Goal: Task Accomplishment & Management: Complete application form

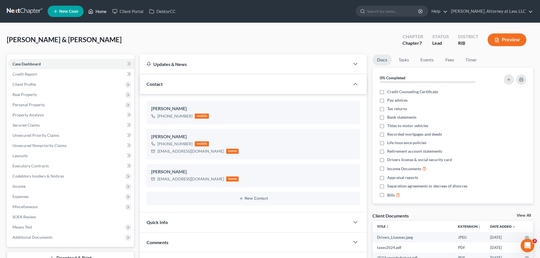
click at [98, 12] on link "Home" at bounding box center [97, 11] width 24 height 10
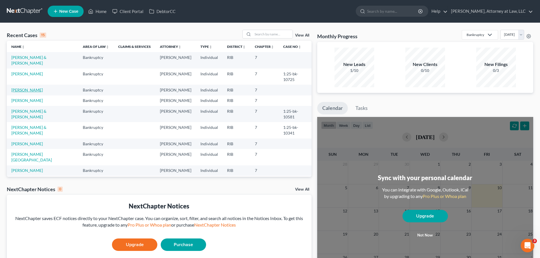
click at [22, 88] on link "[PERSON_NAME]" at bounding box center [26, 90] width 31 height 5
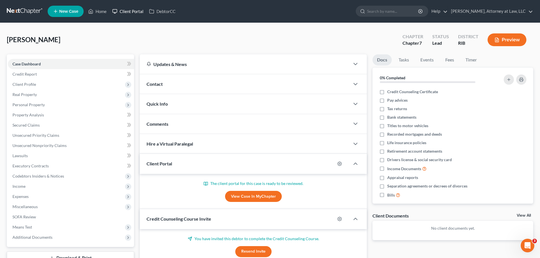
click at [130, 13] on link "Client Portal" at bounding box center [127, 11] width 37 height 10
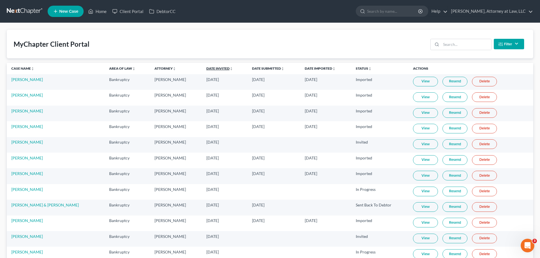
click at [206, 68] on link "Date Invited unfold_more expand_more expand_less" at bounding box center [219, 68] width 27 height 4
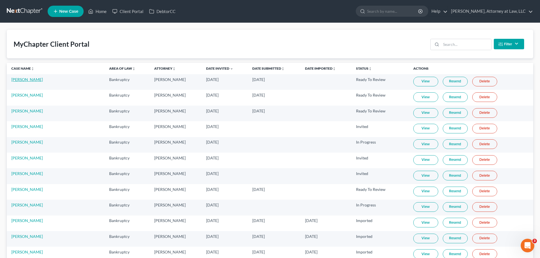
click at [21, 81] on link "[PERSON_NAME]" at bounding box center [26, 79] width 31 height 5
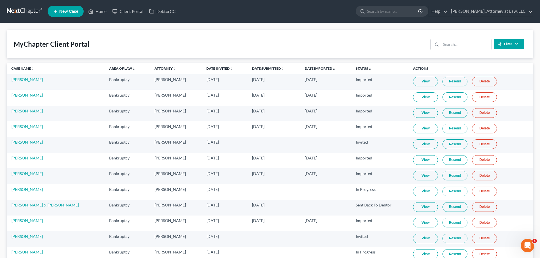
click at [206, 68] on link "Date Invited unfold_more expand_more expand_less" at bounding box center [219, 68] width 27 height 4
click at [206, 70] on link "Date Invited unfold_more expand_more expand_less" at bounding box center [219, 68] width 27 height 4
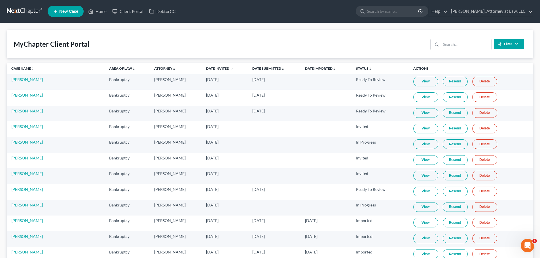
click at [417, 81] on link "View" at bounding box center [425, 82] width 25 height 10
click at [100, 13] on link "Home" at bounding box center [97, 11] width 24 height 10
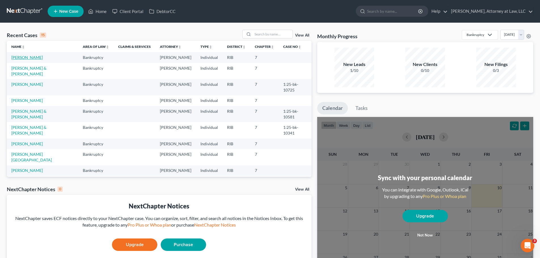
click at [27, 59] on link "[PERSON_NAME]" at bounding box center [26, 57] width 31 height 5
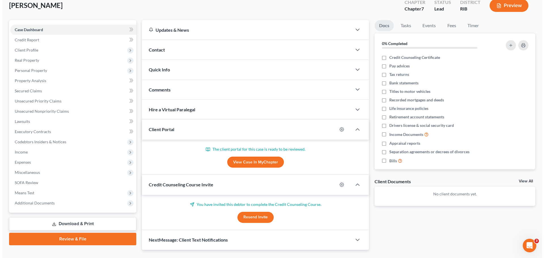
scroll to position [40, 0]
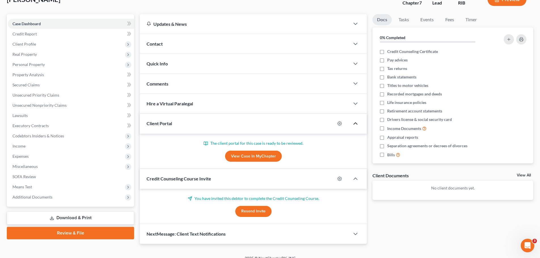
click at [358, 125] on icon "button" at bounding box center [355, 123] width 7 height 7
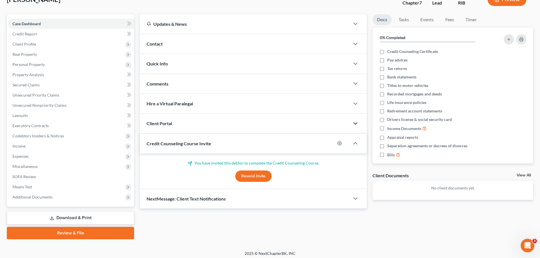
click at [358, 125] on icon "button" at bounding box center [355, 123] width 7 height 7
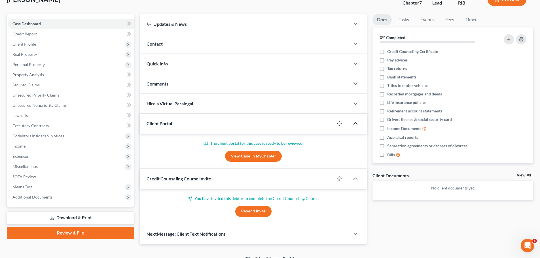
click at [341, 124] on icon "button" at bounding box center [339, 123] width 5 height 5
select select "0"
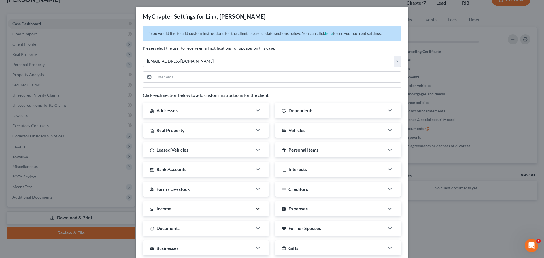
click at [254, 210] on icon "button" at bounding box center [257, 208] width 7 height 7
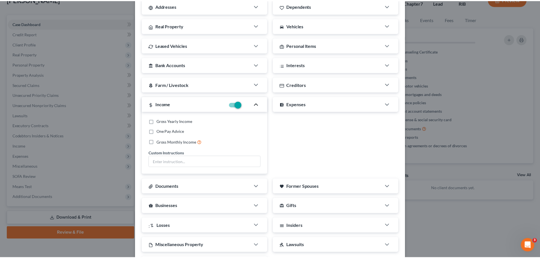
scroll to position [106, 0]
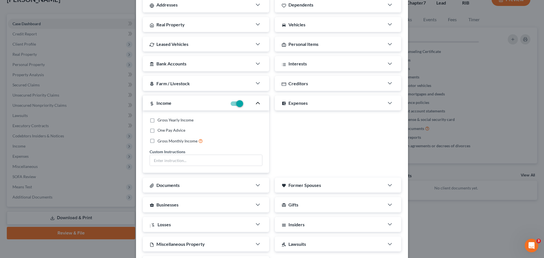
click at [494, 64] on div "MyChapter Settings for Link, [PERSON_NAME] If you would like to add custom inst…" at bounding box center [272, 129] width 544 height 258
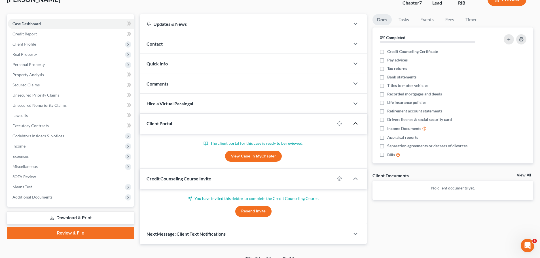
scroll to position [48, 0]
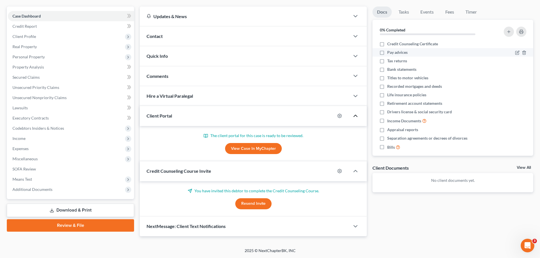
click at [525, 53] on ul "Credit Counseling Certificate Pay advices Tax returns Bank statements Titles to…" at bounding box center [453, 96] width 152 height 112
click at [478, 245] on div "Link, [PERSON_NAME] Upgraded Chapter Chapter 7 Status Lead District RIB Preview…" at bounding box center [270, 111] width 540 height 273
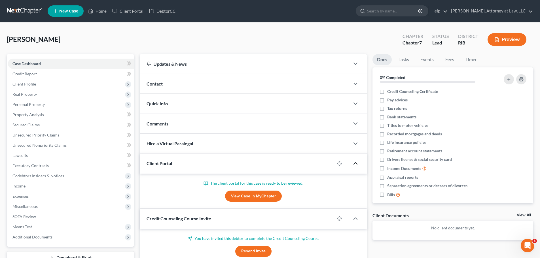
scroll to position [0, 0]
click at [44, 188] on span "Income" at bounding box center [71, 186] width 126 height 10
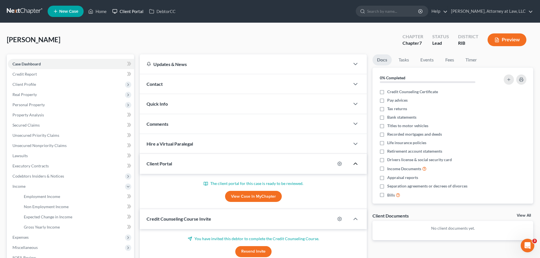
click at [139, 11] on link "Client Portal" at bounding box center [127, 11] width 37 height 10
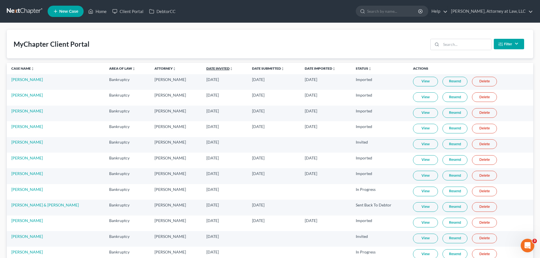
click at [206, 69] on link "Date Invited unfold_more expand_more expand_less" at bounding box center [219, 68] width 27 height 4
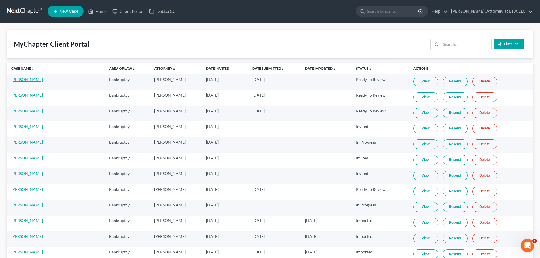
click at [27, 82] on link "[PERSON_NAME]" at bounding box center [26, 79] width 31 height 5
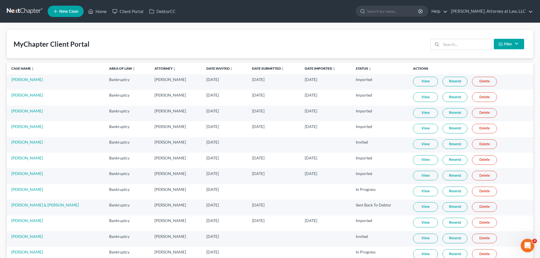
click at [413, 80] on link "View" at bounding box center [425, 82] width 25 height 10
click at [207, 67] on link "Date Invited unfold_more expand_more expand_less" at bounding box center [219, 68] width 27 height 4
click at [206, 68] on link "Date Invited unfold_more expand_more expand_less" at bounding box center [219, 68] width 27 height 4
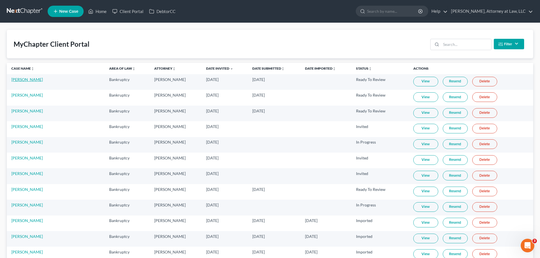
click at [30, 81] on link "[PERSON_NAME]" at bounding box center [26, 79] width 31 height 5
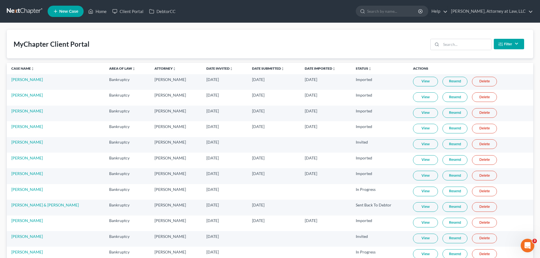
click at [205, 72] on th "Date Invited unfold_more expand_more expand_less" at bounding box center [225, 68] width 46 height 11
click at [206, 68] on link "Date Invited unfold_more expand_more expand_less" at bounding box center [219, 68] width 27 height 4
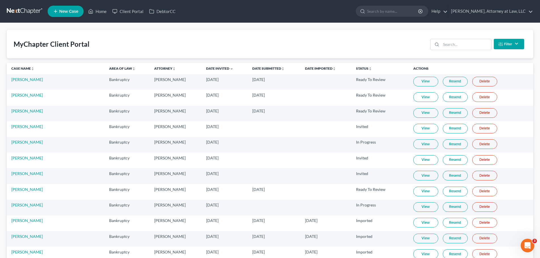
click at [415, 82] on link "View" at bounding box center [425, 82] width 25 height 10
click at [25, 80] on link "[PERSON_NAME]" at bounding box center [26, 79] width 31 height 5
click at [97, 10] on link "Home" at bounding box center [97, 11] width 24 height 10
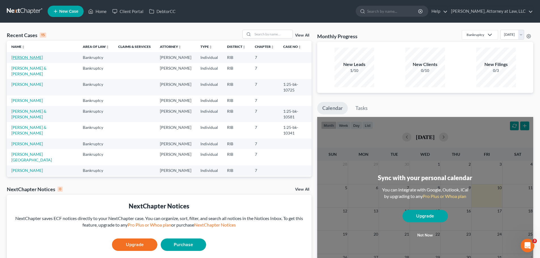
click at [25, 57] on link "[PERSON_NAME]" at bounding box center [26, 57] width 31 height 5
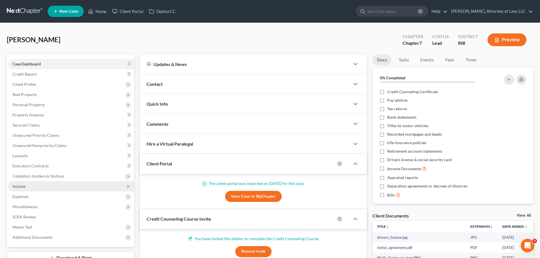
click at [46, 188] on span "Income" at bounding box center [71, 186] width 126 height 10
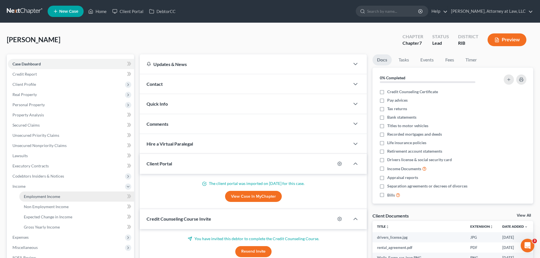
click at [50, 195] on span "Employment Income" at bounding box center [42, 196] width 36 height 5
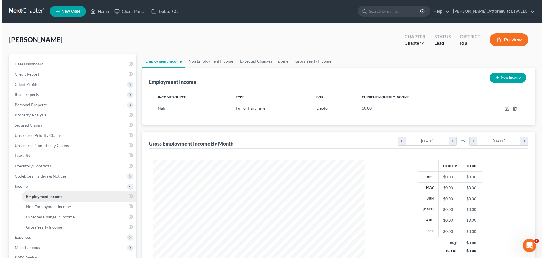
scroll to position [106, 223]
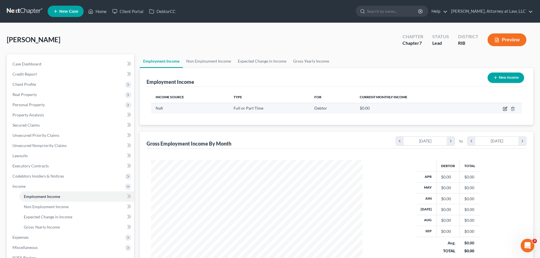
click at [505, 108] on icon "button" at bounding box center [505, 108] width 3 height 3
select select "0"
select select "41"
select select "2"
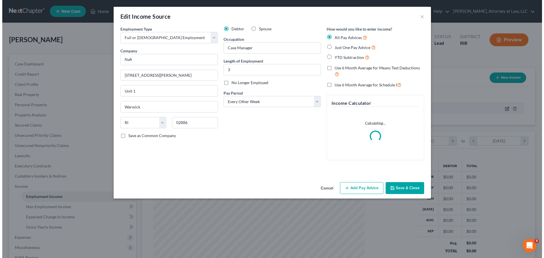
scroll to position [107, 225]
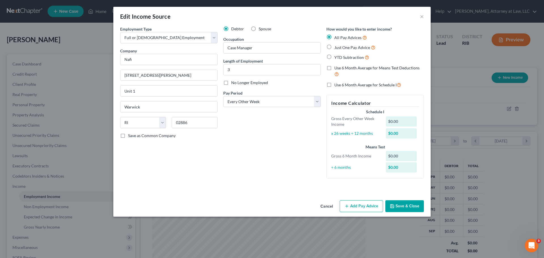
click at [362, 209] on button "Add Pay Advice" at bounding box center [361, 206] width 43 height 12
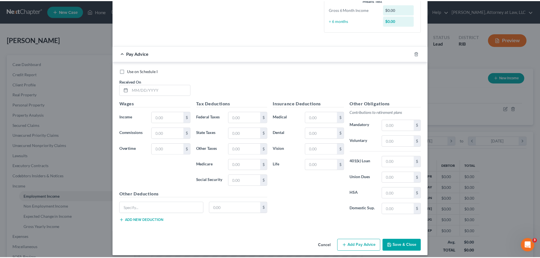
scroll to position [152, 0]
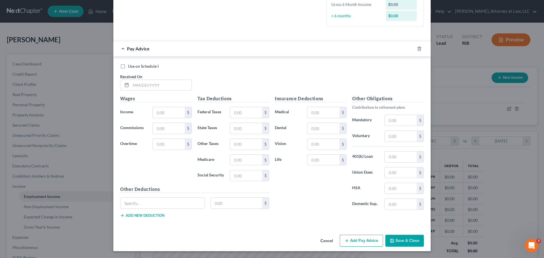
click at [128, 66] on label "Use on Schedule I" at bounding box center [143, 66] width 31 height 6
click at [130, 66] on input "Use on Schedule I" at bounding box center [132, 65] width 4 height 4
checkbox input "true"
click at [142, 86] on input "text" at bounding box center [161, 85] width 61 height 11
type input "[DATE]"
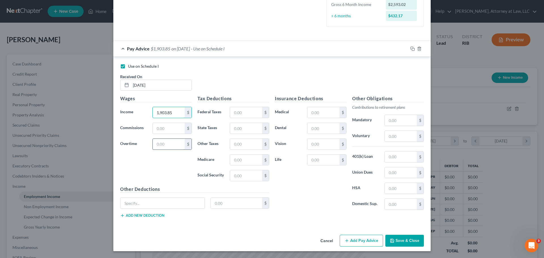
type input "1,903.85"
type input "69.76"
type input "24.68"
type input "29.06"
type input "124.29"
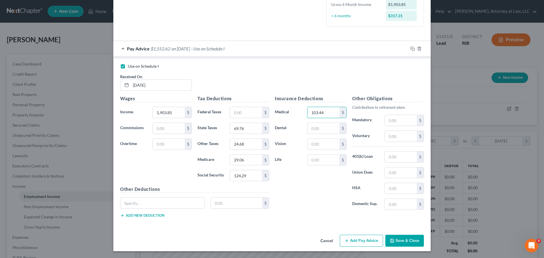
type input "103.44"
type input "7.53"
type input "105.77"
click at [393, 120] on input "105.77" at bounding box center [401, 120] width 32 height 11
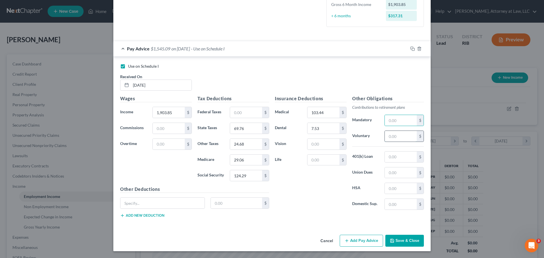
click at [396, 136] on input "text" at bounding box center [401, 136] width 32 height 11
paste input "105.77"
type input "105.77"
click at [400, 240] on button "Save & Close" at bounding box center [404, 241] width 39 height 12
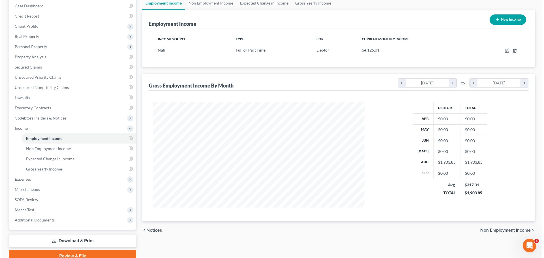
scroll to position [59, 0]
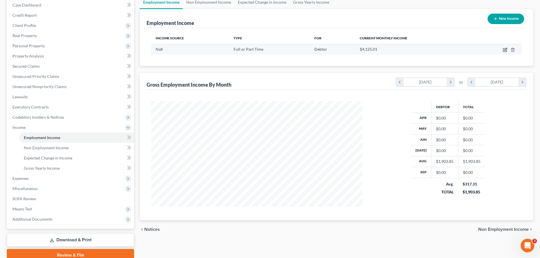
click at [504, 50] on icon "button" at bounding box center [505, 50] width 5 height 5
select select "0"
select select "41"
select select "2"
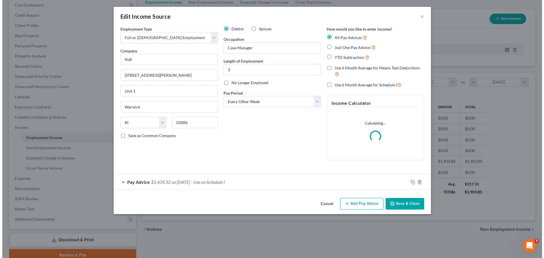
scroll to position [107, 225]
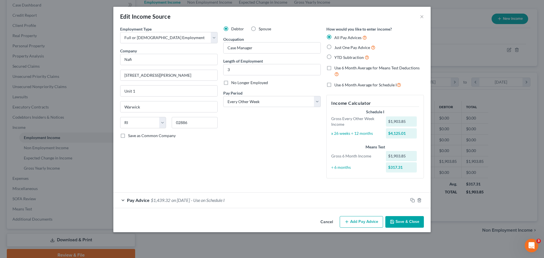
click at [334, 47] on label "Just One Pay Advice" at bounding box center [354, 47] width 41 height 7
click at [337, 47] on input "Just One Pay Advice" at bounding box center [339, 46] width 4 height 4
radio input "true"
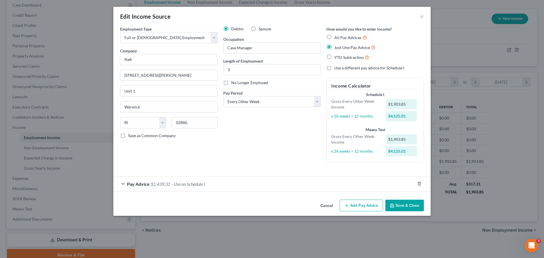
click at [124, 181] on div "Pay Advice $1,439.32 - Use on Schedule I" at bounding box center [264, 184] width 302 height 15
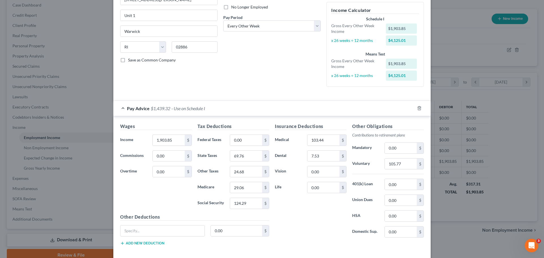
scroll to position [80, 0]
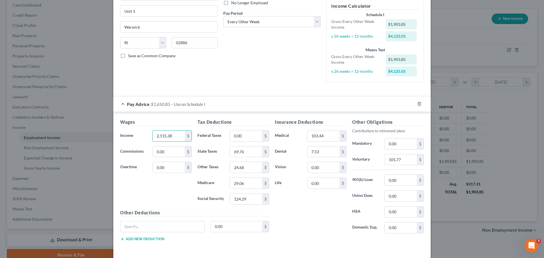
type input "2,115.38"
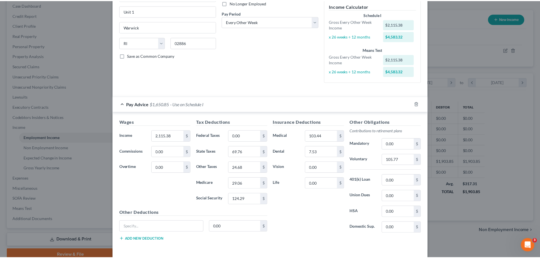
scroll to position [103, 0]
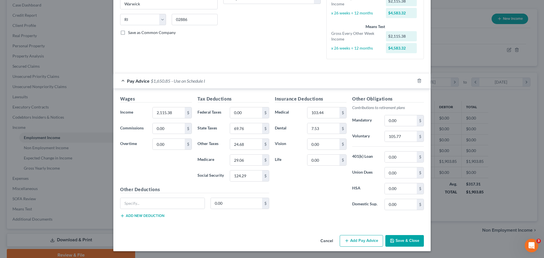
click at [391, 245] on button "Save & Close" at bounding box center [404, 241] width 39 height 12
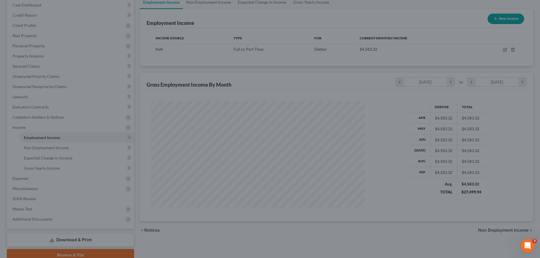
scroll to position [283278, 283161]
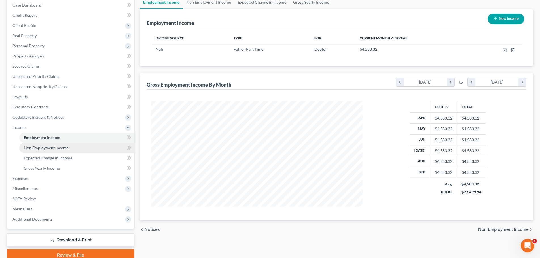
click at [76, 149] on link "Non Employment Income" at bounding box center [76, 148] width 115 height 10
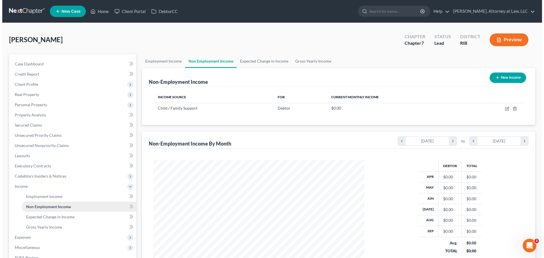
scroll to position [106, 223]
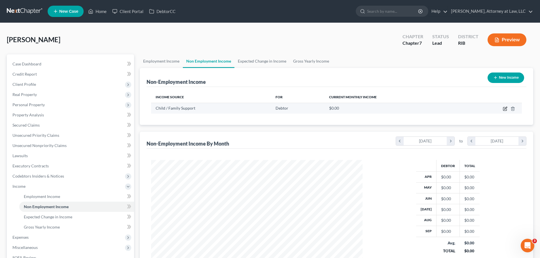
click at [507, 109] on icon "button" at bounding box center [505, 109] width 5 height 5
select select "7"
select select "3"
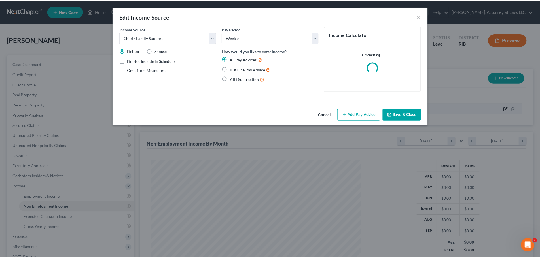
scroll to position [107, 225]
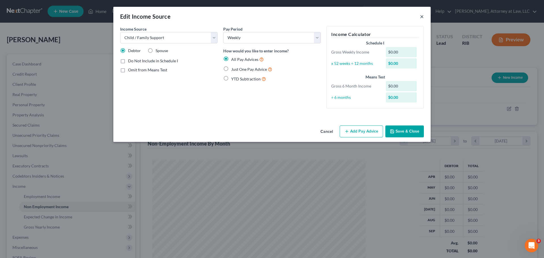
click at [421, 16] on button "×" at bounding box center [422, 16] width 4 height 7
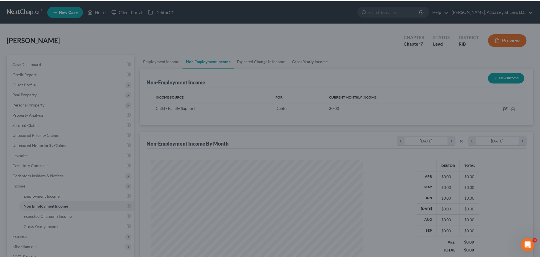
scroll to position [283278, 283161]
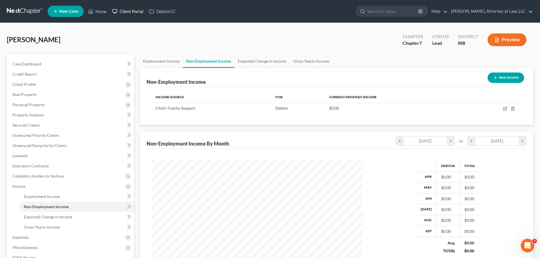
click at [134, 10] on link "Client Portal" at bounding box center [127, 11] width 37 height 10
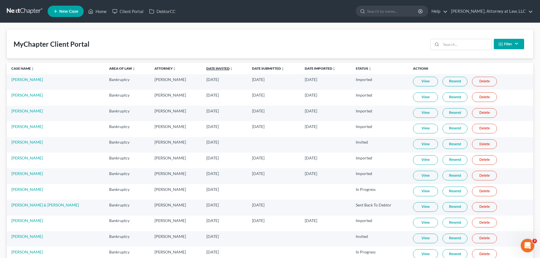
click at [206, 69] on link "Date Invited unfold_more expand_more expand_less" at bounding box center [219, 68] width 27 height 4
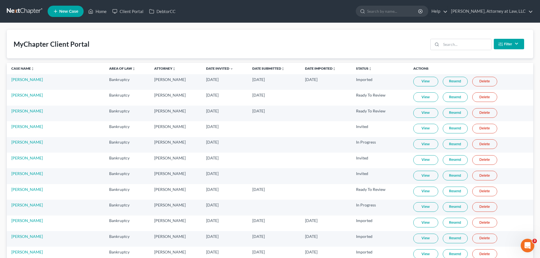
click at [420, 82] on link "View" at bounding box center [425, 82] width 25 height 10
click at [93, 10] on icon at bounding box center [90, 11] width 5 height 7
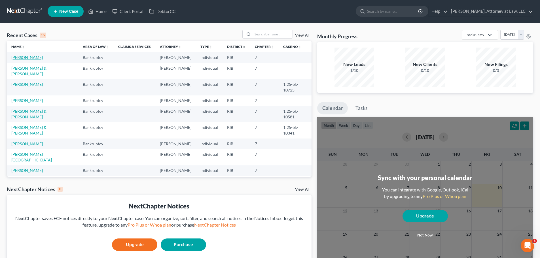
click at [22, 58] on link "[PERSON_NAME]" at bounding box center [26, 57] width 31 height 5
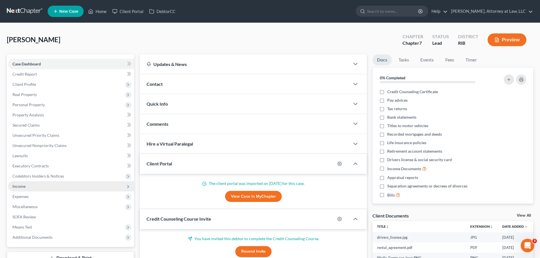
click at [52, 185] on span "Income" at bounding box center [71, 186] width 126 height 10
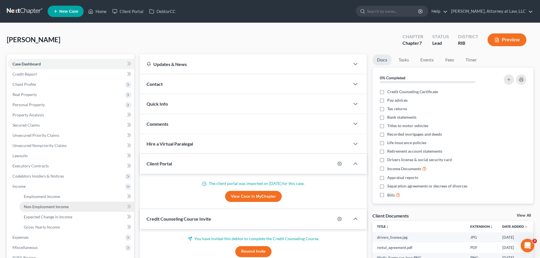
click at [71, 205] on link "Non Employment Income" at bounding box center [76, 207] width 115 height 10
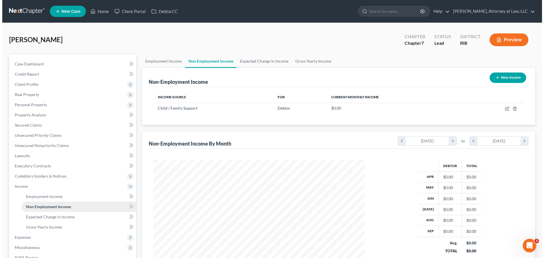
scroll to position [106, 223]
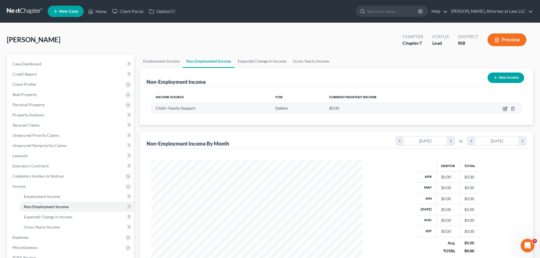
click at [506, 108] on icon "button" at bounding box center [505, 109] width 5 height 5
select select "7"
select select "3"
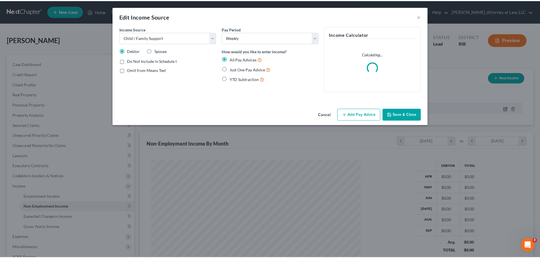
scroll to position [107, 225]
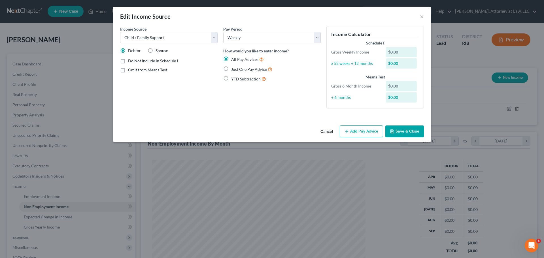
click at [396, 52] on div "$0.00" at bounding box center [401, 52] width 31 height 10
click at [231, 69] on label "Just One Pay Advice" at bounding box center [251, 69] width 41 height 7
click at [234, 69] on input "Just One Pay Advice" at bounding box center [236, 68] width 4 height 4
radio input "true"
click at [356, 132] on button "Add Pay Advice" at bounding box center [361, 132] width 43 height 12
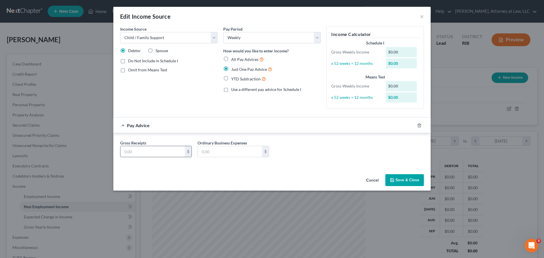
click at [165, 150] on input "text" at bounding box center [152, 151] width 64 height 11
type input "438"
click at [397, 178] on button "Save & Close" at bounding box center [404, 180] width 39 height 12
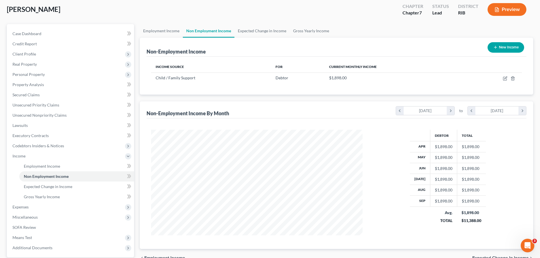
scroll to position [32, 0]
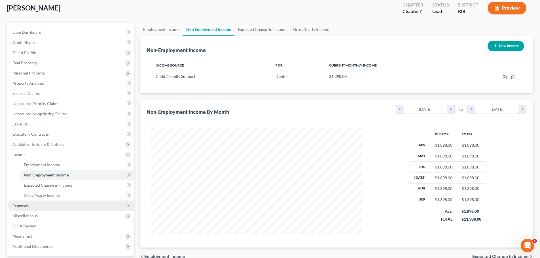
click at [82, 208] on span "Expenses" at bounding box center [71, 206] width 126 height 10
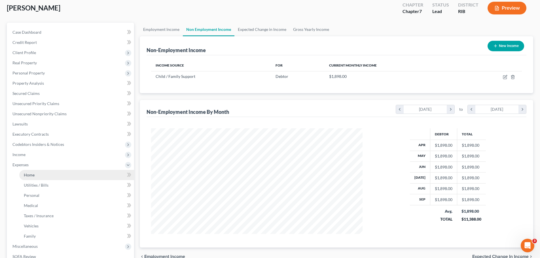
click at [74, 179] on link "Home" at bounding box center [76, 175] width 115 height 10
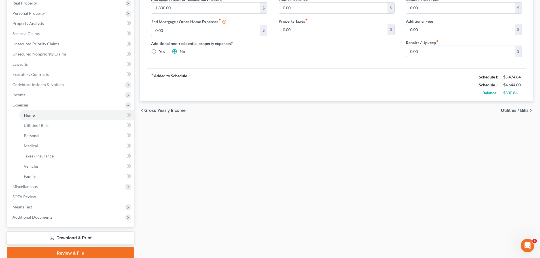
scroll to position [97, 0]
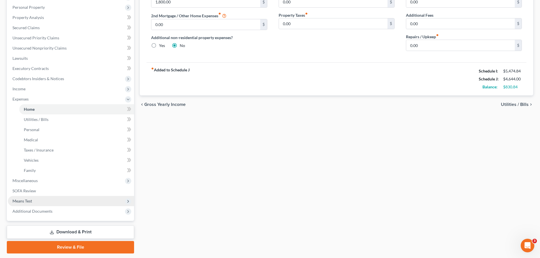
click at [34, 200] on span "Means Test" at bounding box center [71, 201] width 126 height 10
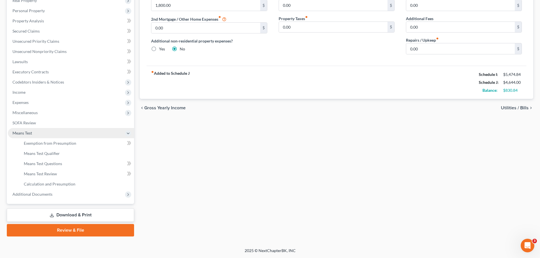
scroll to position [94, 0]
click at [54, 143] on span "Exemption from Presumption" at bounding box center [50, 143] width 52 height 5
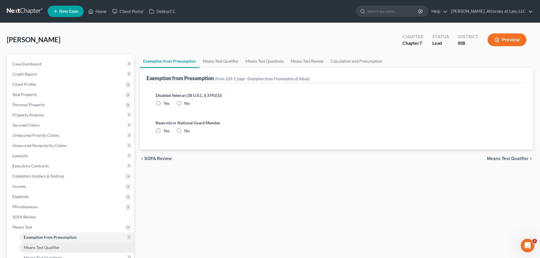
click at [70, 247] on link "Means Test Qualifier" at bounding box center [76, 248] width 115 height 10
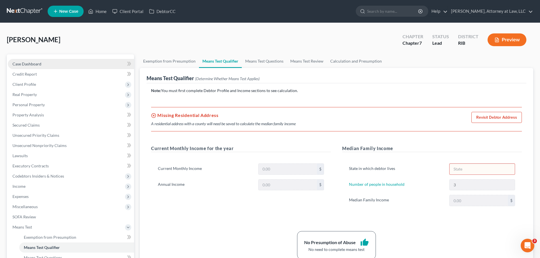
click at [57, 66] on link "Case Dashboard" at bounding box center [71, 64] width 126 height 10
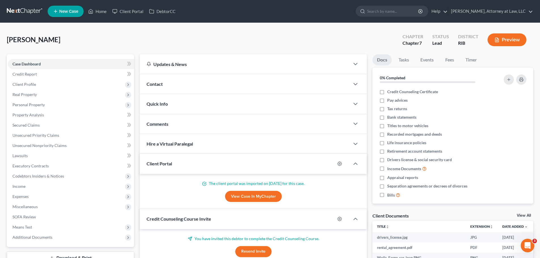
click at [288, 83] on div "Contact" at bounding box center [245, 84] width 210 height 20
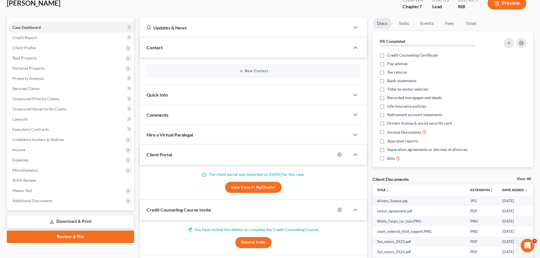
scroll to position [41, 0]
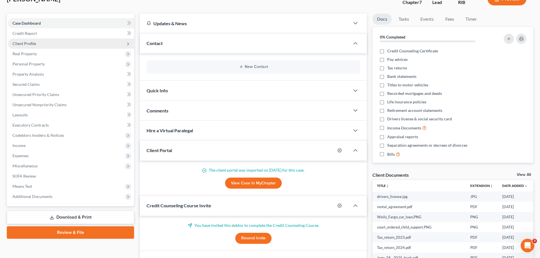
click at [72, 44] on span "Client Profile" at bounding box center [71, 44] width 126 height 10
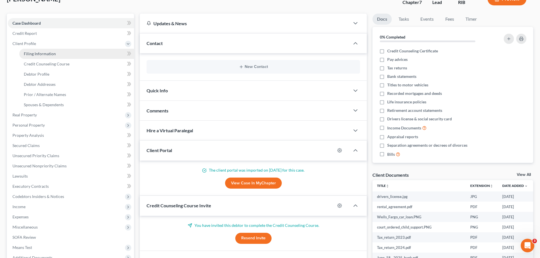
click at [73, 53] on link "Filing Information" at bounding box center [76, 54] width 115 height 10
select select "1"
select select "0"
select select "41"
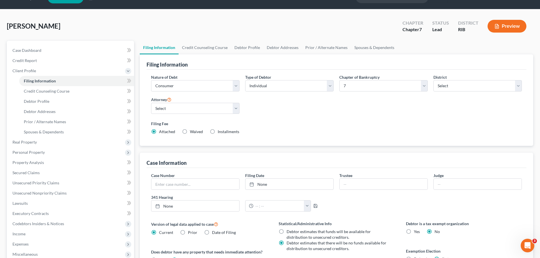
scroll to position [12, 0]
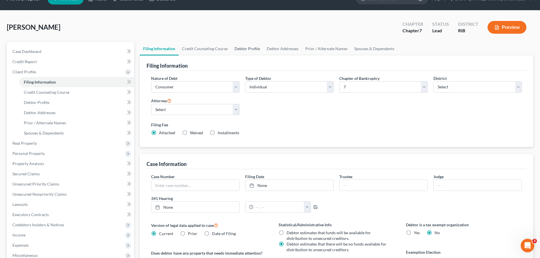
click at [251, 50] on link "Debtor Profile" at bounding box center [247, 49] width 32 height 14
select select "0"
select select "2"
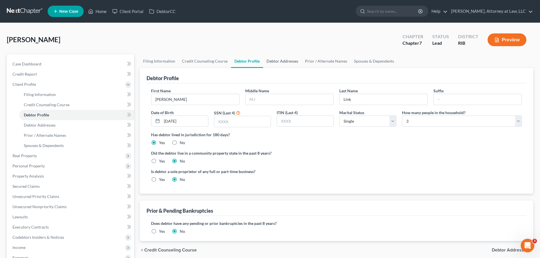
click at [275, 63] on link "Debtor Addresses" at bounding box center [282, 61] width 39 height 14
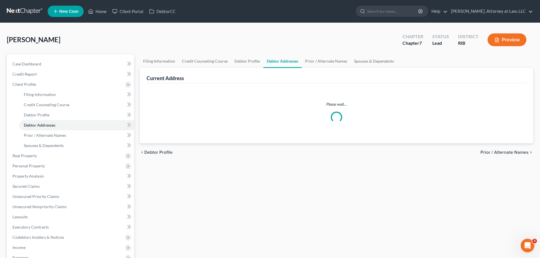
select select "0"
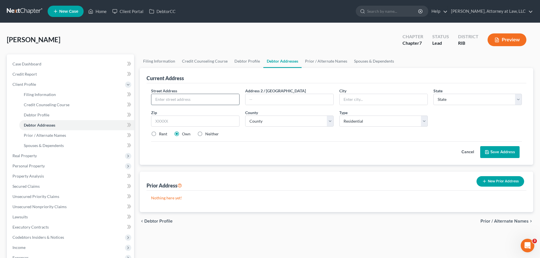
click at [218, 98] on input "text" at bounding box center [195, 99] width 88 height 11
type input "[STREET_ADDRESS]"
type input "Warwick"
click at [519, 100] on select "State [US_STATE] AK AR AZ CA CO CT DE DC [GEOGRAPHIC_DATA] [GEOGRAPHIC_DATA] GU…" at bounding box center [477, 99] width 88 height 11
select select "41"
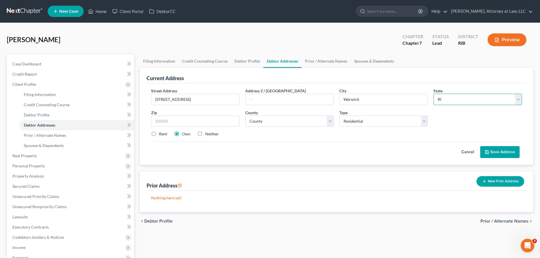
click at [433, 94] on select "State [US_STATE] AK AR AZ CA CO CT DE DC [GEOGRAPHIC_DATA] [GEOGRAPHIC_DATA] GU…" at bounding box center [477, 99] width 88 height 11
click at [222, 120] on input "text" at bounding box center [195, 121] width 88 height 11
type input "02886"
click at [487, 152] on polyline at bounding box center [487, 152] width 2 height 1
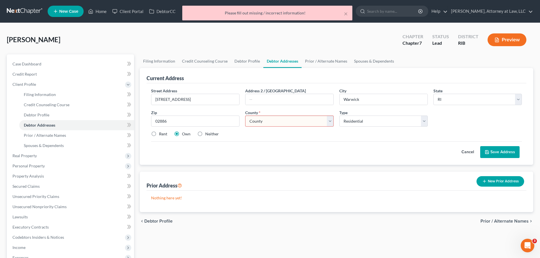
click at [324, 122] on select "County [GEOGRAPHIC_DATA] [GEOGRAPHIC_DATA] [GEOGRAPHIC_DATA] [GEOGRAPHIC_DATA] …" at bounding box center [289, 121] width 88 height 11
select select "1"
click at [245, 116] on select "County [GEOGRAPHIC_DATA] [GEOGRAPHIC_DATA] [GEOGRAPHIC_DATA] [GEOGRAPHIC_DATA] …" at bounding box center [289, 121] width 88 height 11
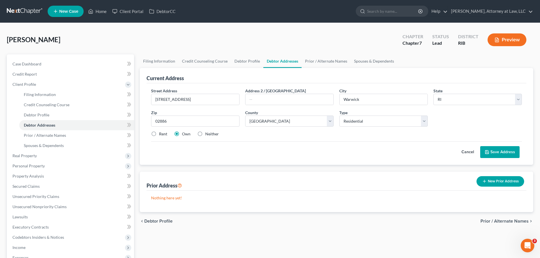
click at [503, 155] on button "Save Address" at bounding box center [499, 152] width 39 height 12
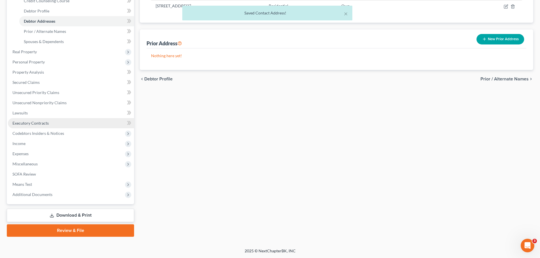
scroll to position [104, 0]
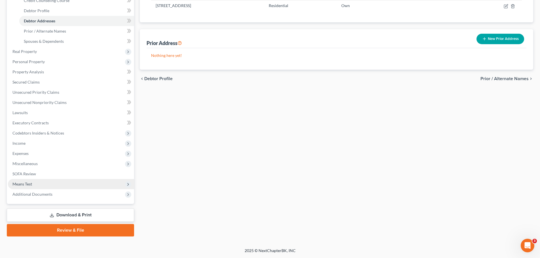
click at [128, 184] on icon at bounding box center [128, 184] width 5 height 5
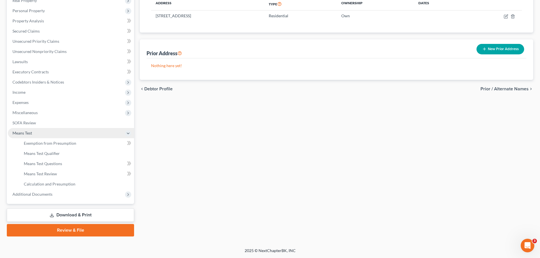
scroll to position [94, 0]
click at [97, 152] on link "Means Test Qualifier" at bounding box center [76, 153] width 115 height 10
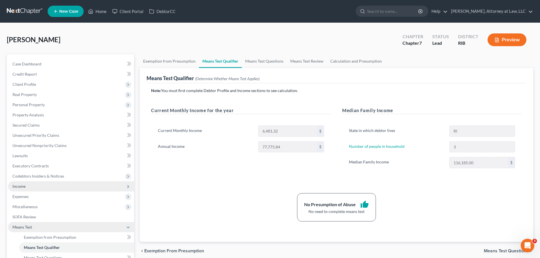
click at [114, 187] on span "Income" at bounding box center [71, 186] width 126 height 10
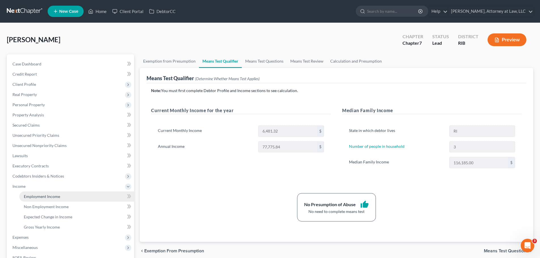
click at [100, 196] on link "Employment Income" at bounding box center [76, 197] width 115 height 10
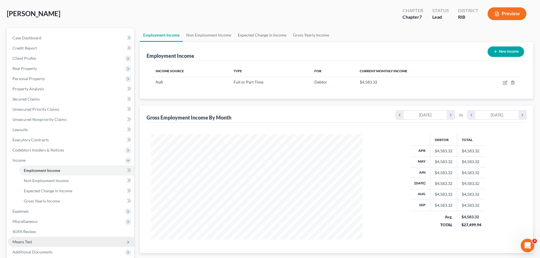
scroll to position [9, 0]
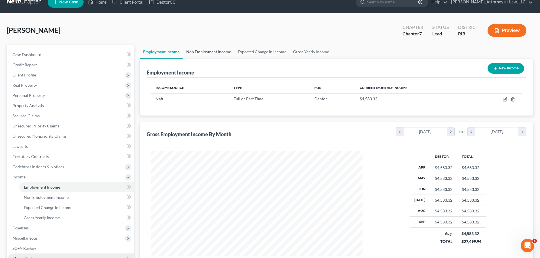
click at [209, 54] on link "Non Employment Income" at bounding box center [209, 52] width 52 height 14
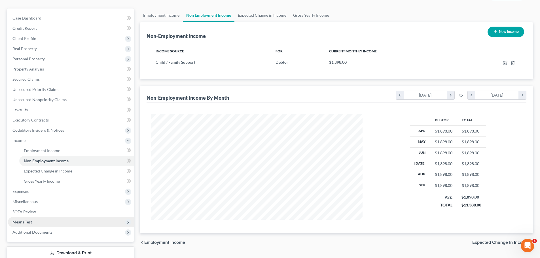
scroll to position [47, 0]
click at [89, 183] on link "Gross Yearly Income" at bounding box center [76, 180] width 115 height 10
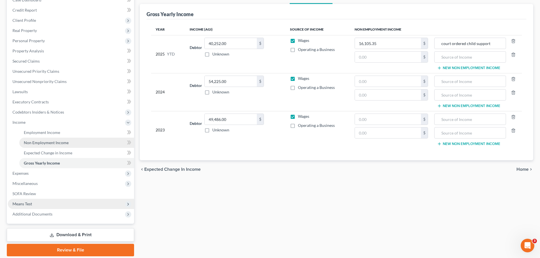
scroll to position [84, 0]
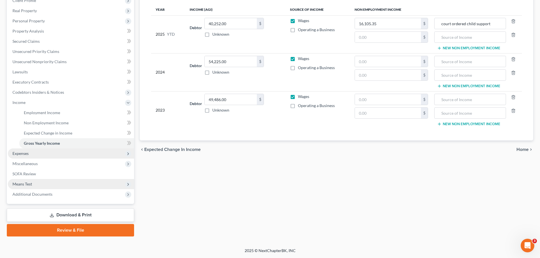
click at [96, 154] on span "Expenses" at bounding box center [71, 153] width 126 height 10
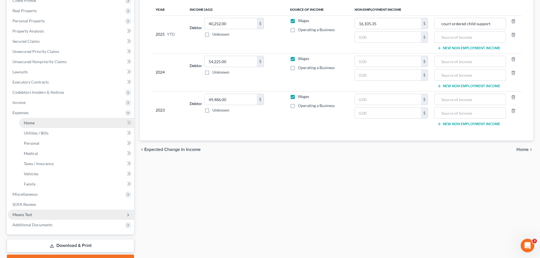
click at [84, 122] on link "Home" at bounding box center [76, 123] width 115 height 10
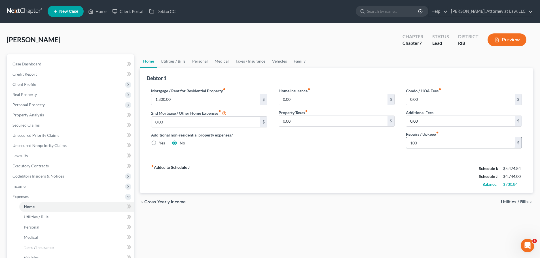
type input "100"
click at [179, 61] on link "Utilities / Bills" at bounding box center [172, 61] width 31 height 14
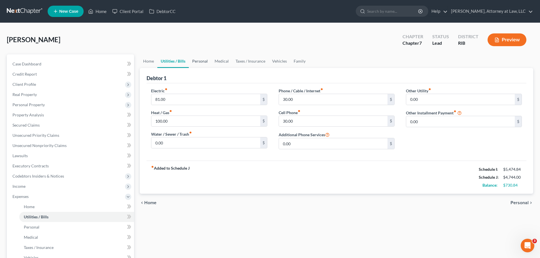
click at [204, 65] on link "Personal" at bounding box center [200, 61] width 22 height 14
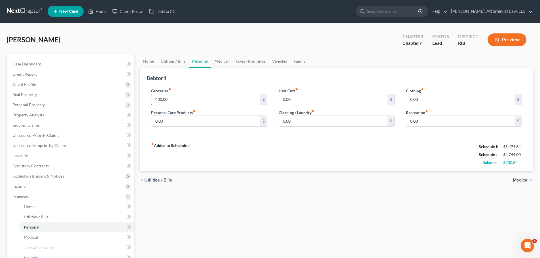
click at [157, 101] on input "400.00" at bounding box center [205, 99] width 109 height 11
click at [161, 106] on div "Groceries fiber_manual_record 400.00 $ Personal Care Products fiber_manual_reco…" at bounding box center [208, 110] width 127 height 44
click at [159, 103] on input "400.00" at bounding box center [205, 99] width 109 height 11
type input "600.00"
type input "3"
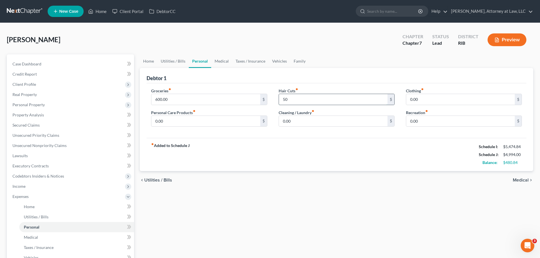
type input "50"
type input "150"
click at [189, 122] on input "0.00" at bounding box center [205, 121] width 109 height 11
type input "35"
type input "3"
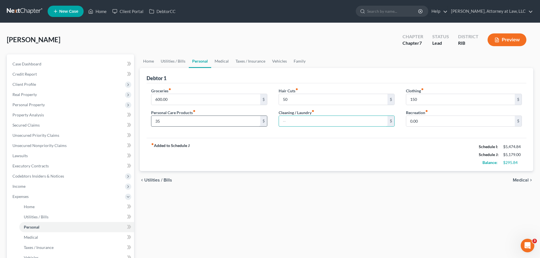
type input "2"
type input "50"
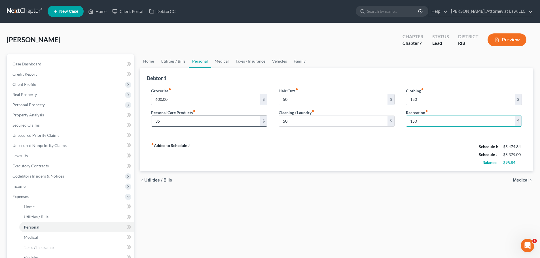
type input "150"
click at [221, 61] on link "Medical" at bounding box center [221, 61] width 21 height 14
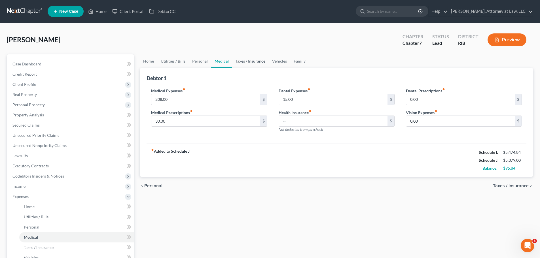
click at [245, 60] on link "Taxes / Insurance" at bounding box center [250, 61] width 37 height 14
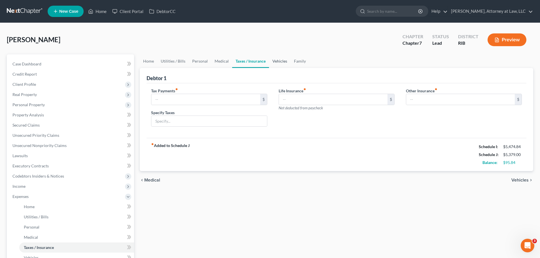
click at [275, 61] on link "Vehicles" at bounding box center [280, 61] width 22 height 14
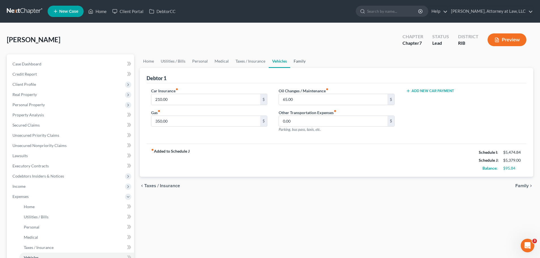
click at [294, 63] on link "Family" at bounding box center [299, 61] width 19 height 14
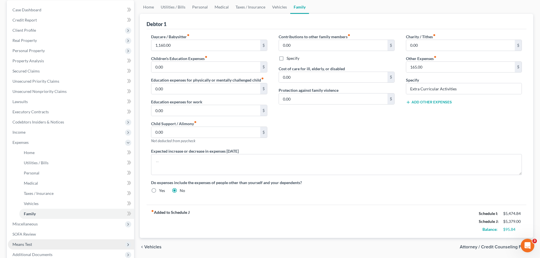
scroll to position [55, 0]
click at [148, 4] on link "Home" at bounding box center [149, 6] width 18 height 14
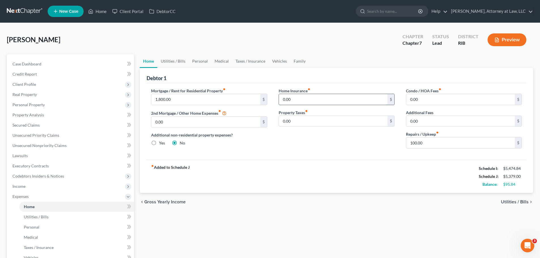
click at [290, 99] on input "0.00" at bounding box center [333, 99] width 109 height 11
click at [173, 63] on link "Utilities / Bills" at bounding box center [172, 61] width 31 height 14
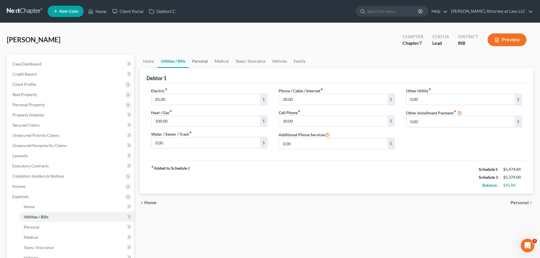
click at [201, 61] on link "Personal" at bounding box center [200, 61] width 22 height 14
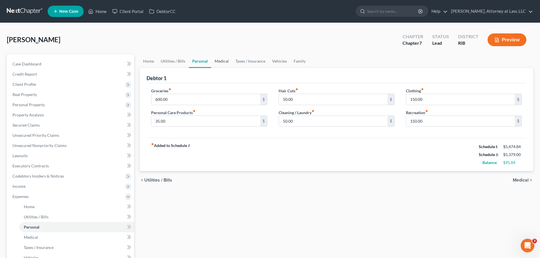
click at [223, 56] on link "Medical" at bounding box center [221, 61] width 21 height 14
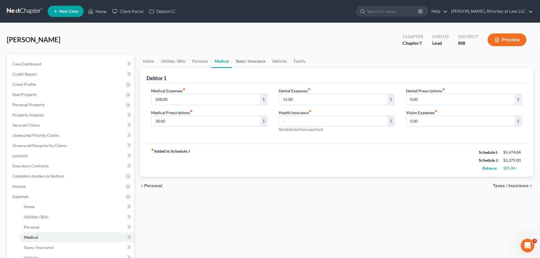
click at [242, 62] on link "Taxes / Insurance" at bounding box center [250, 61] width 37 height 14
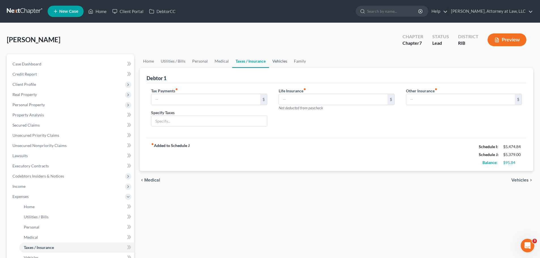
click at [284, 61] on link "Vehicles" at bounding box center [280, 61] width 22 height 14
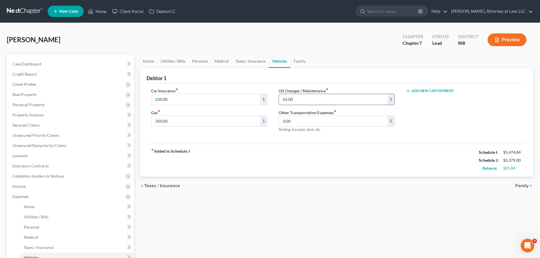
click at [299, 99] on input "65.00" at bounding box center [333, 99] width 109 height 11
type input "100"
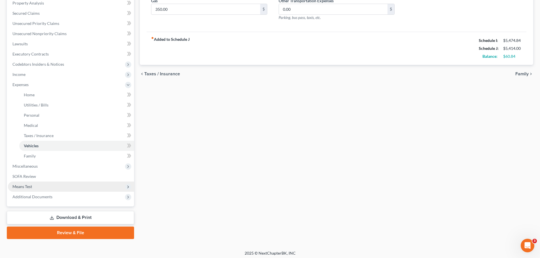
scroll to position [114, 0]
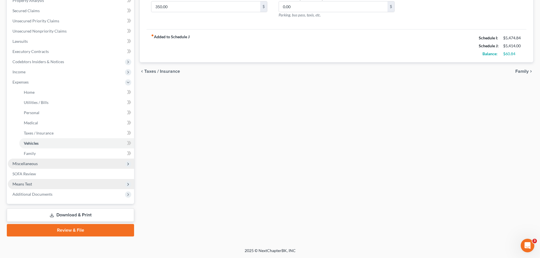
click at [73, 164] on span "Miscellaneous" at bounding box center [71, 164] width 126 height 10
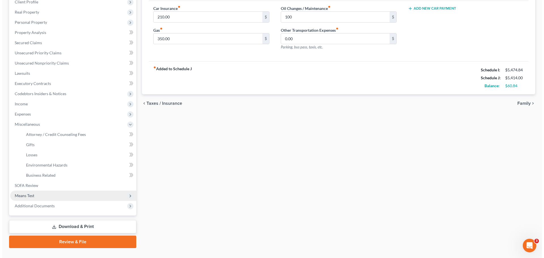
scroll to position [84, 0]
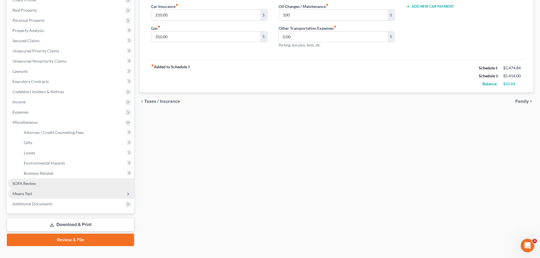
click at [31, 184] on span "SOFA Review" at bounding box center [24, 183] width 24 height 5
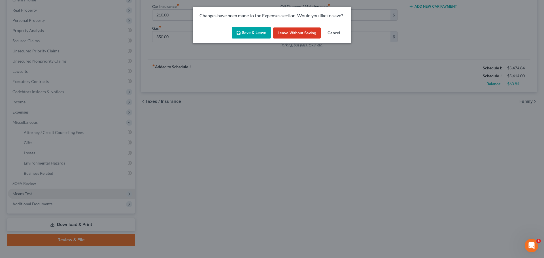
click at [258, 31] on button "Save & Leave" at bounding box center [251, 33] width 39 height 12
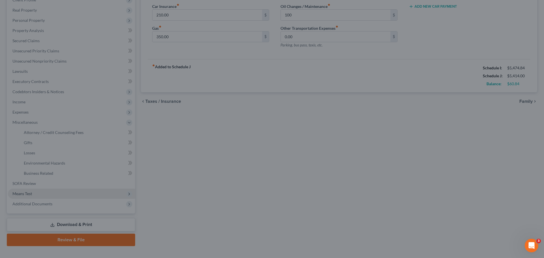
type input "100.00"
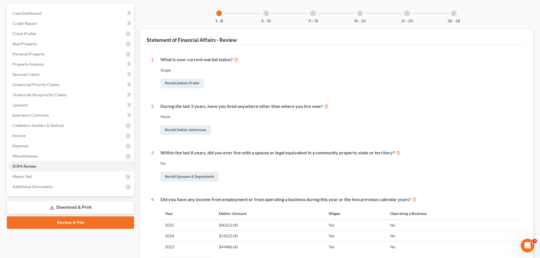
scroll to position [48, 0]
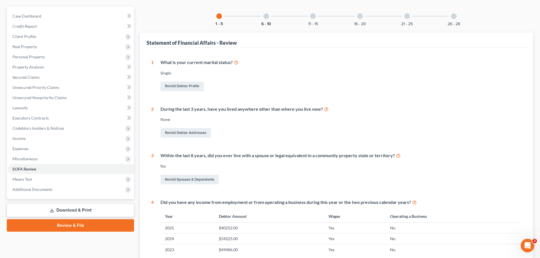
click at [262, 22] on button "6 - 10" at bounding box center [266, 24] width 10 height 4
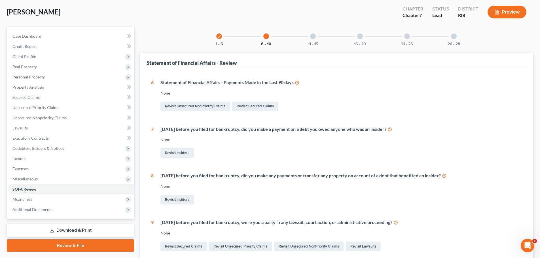
scroll to position [20, 0]
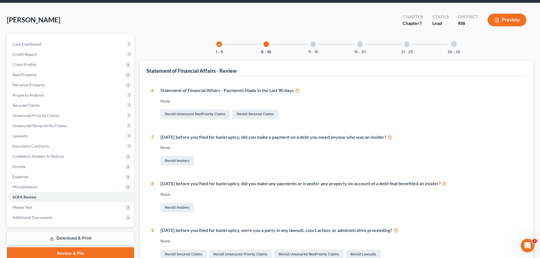
click at [312, 45] on div at bounding box center [313, 44] width 6 height 6
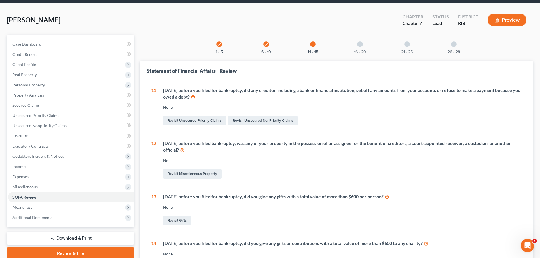
click at [216, 47] on div "check 1 - 5" at bounding box center [218, 44] width 19 height 19
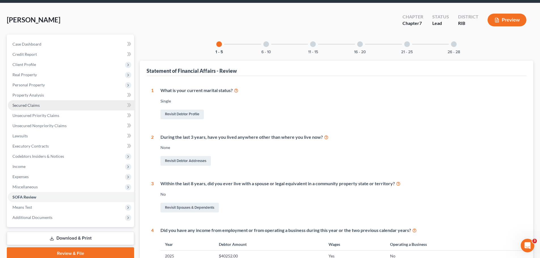
click at [45, 105] on link "Secured Claims" at bounding box center [71, 105] width 126 height 10
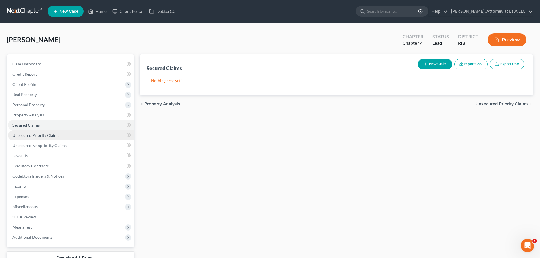
click at [50, 136] on span "Unsecured Priority Claims" at bounding box center [35, 135] width 47 height 5
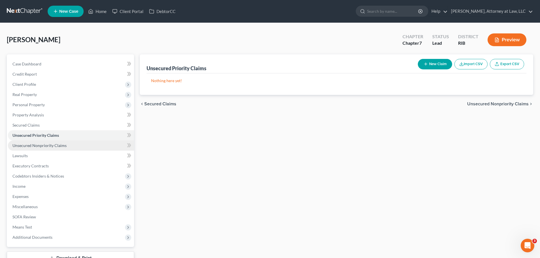
click at [52, 145] on span "Unsecured Nonpriority Claims" at bounding box center [39, 145] width 54 height 5
